Goal: Subscribe to service/newsletter

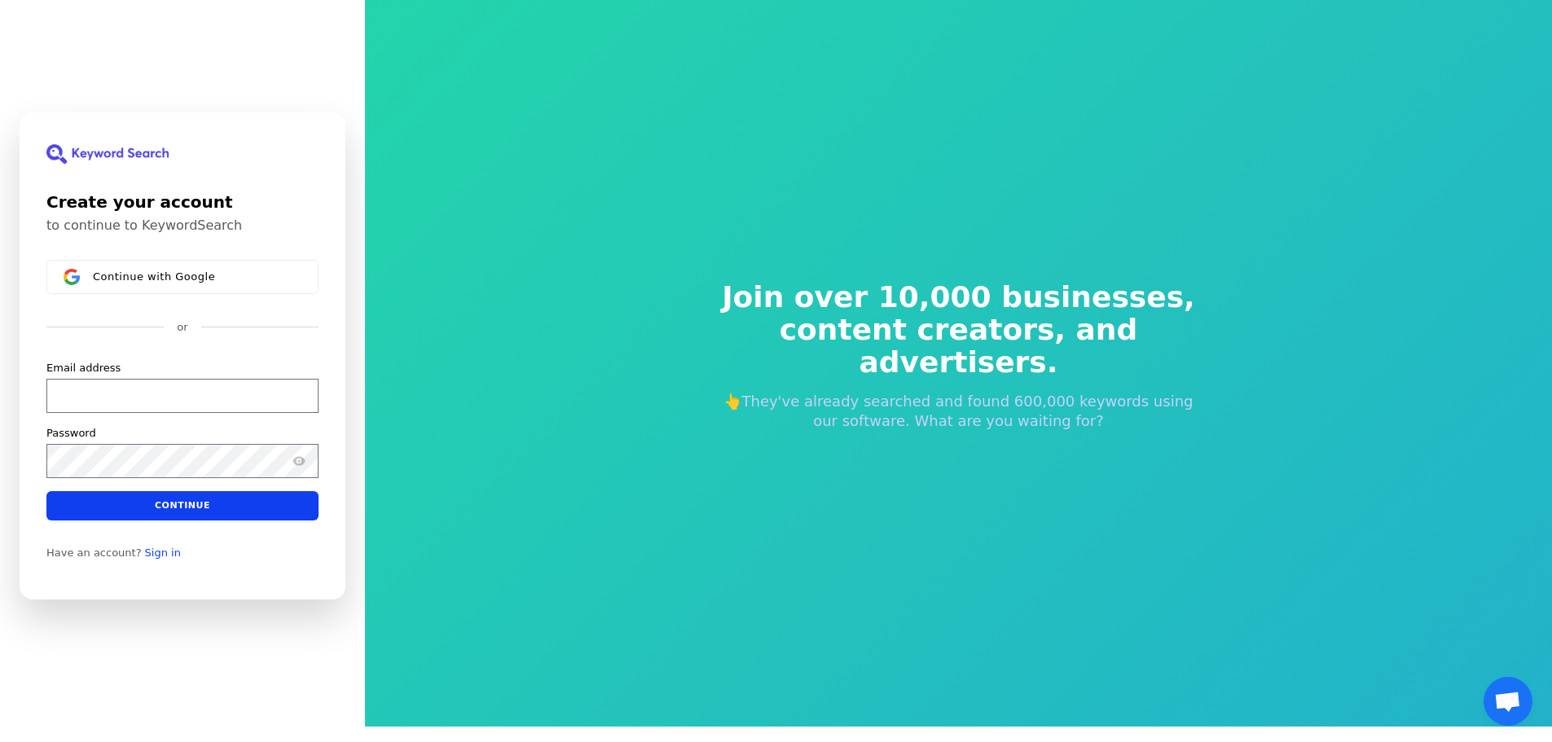
scroll to position [20, 0]
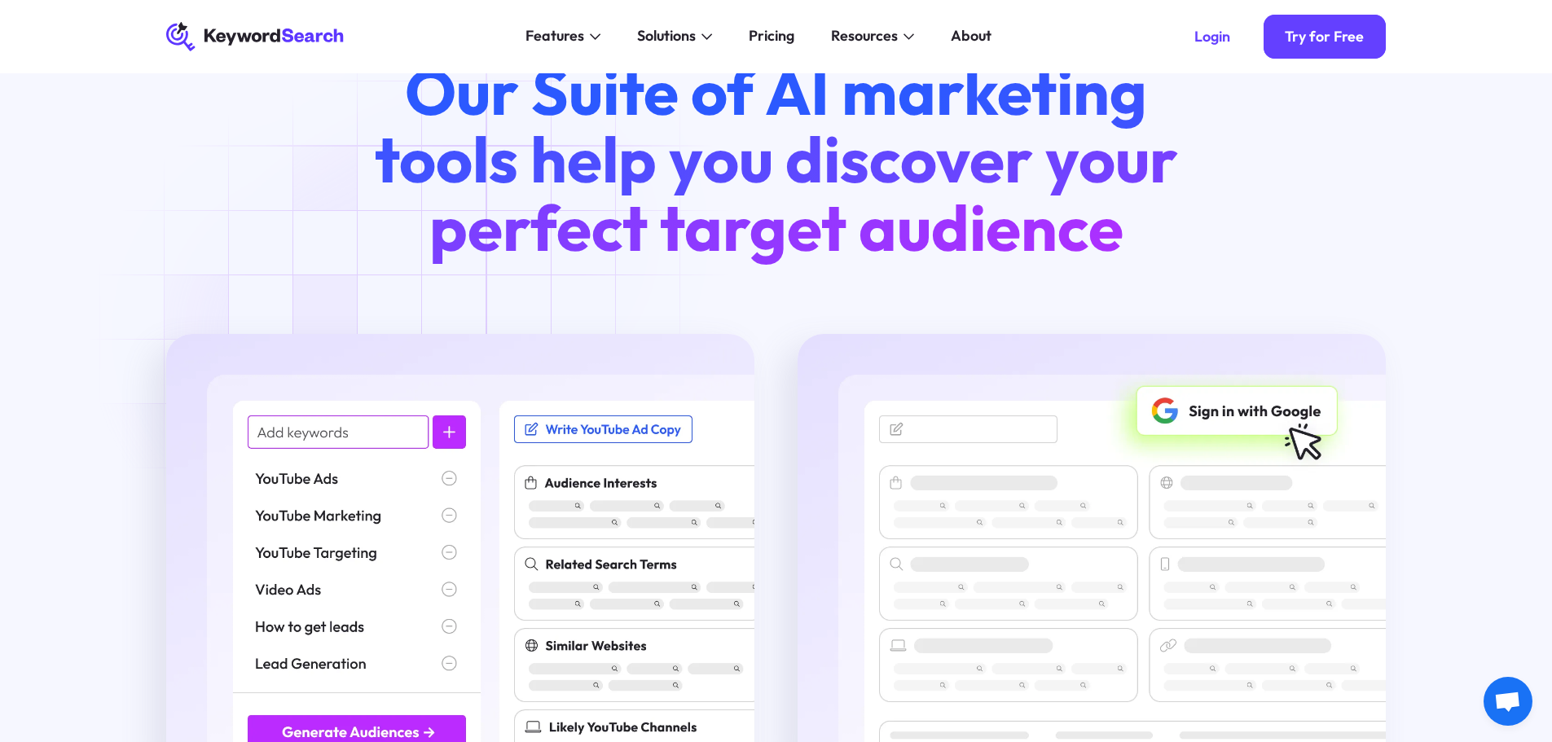
scroll to position [2037, 0]
